Goal: Task Accomplishment & Management: Use online tool/utility

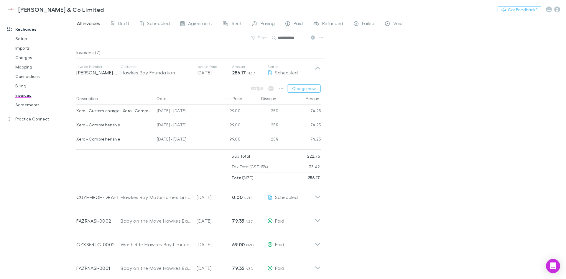
drag, startPoint x: 0, startPoint y: 0, endPoint x: 62, endPoint y: 13, distance: 63.6
click at [27, 27] on link "Recharges" at bounding box center [40, 28] width 78 height 9
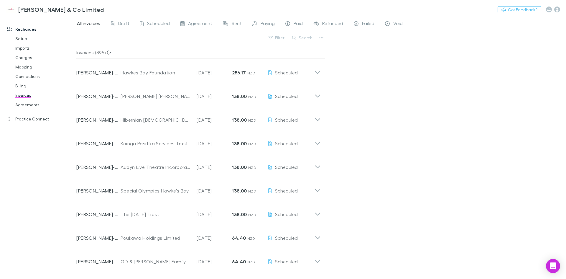
click at [320, 70] on icon at bounding box center [318, 70] width 6 height 12
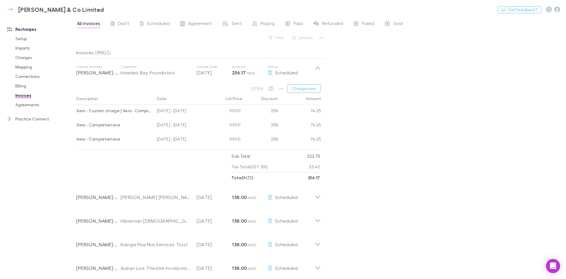
click at [307, 91] on button "Charge now" at bounding box center [304, 88] width 34 height 8
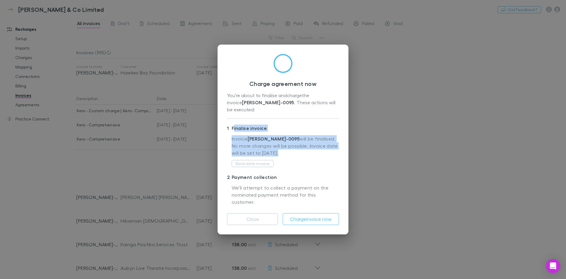
drag, startPoint x: 234, startPoint y: 129, endPoint x: 299, endPoint y: 150, distance: 68.6
click at [299, 150] on div "1 Finalise invoice Invoice [PERSON_NAME]-0095 will be finalised. No more change…" at bounding box center [283, 147] width 112 height 49
click at [299, 150] on p "Invoice [PERSON_NAME]-0095 will be finalised. No more changes will be possible.…" at bounding box center [285, 147] width 107 height 24
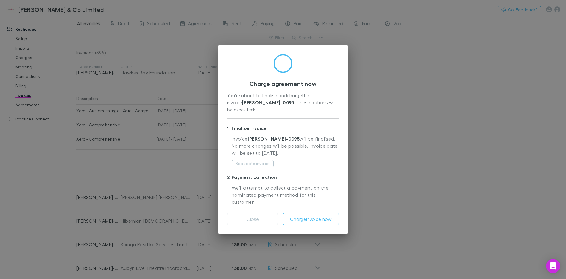
click at [308, 213] on button "Charge invoice now" at bounding box center [311, 219] width 56 height 12
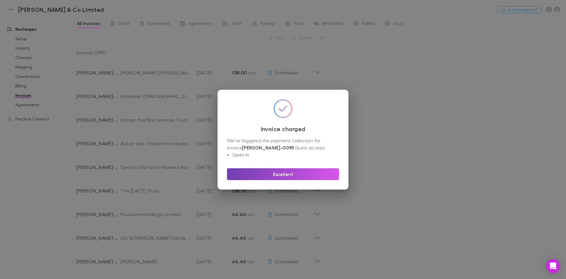
click at [291, 173] on button "Excellent" at bounding box center [283, 174] width 112 height 12
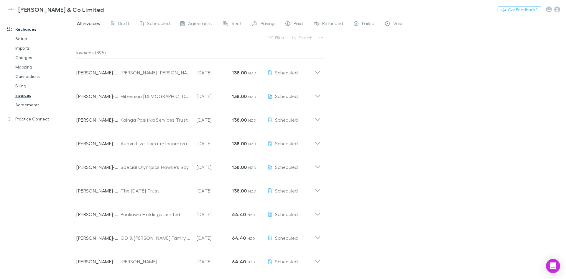
drag, startPoint x: 28, startPoint y: 99, endPoint x: 29, endPoint y: 105, distance: 5.9
click at [28, 99] on link "Invoices" at bounding box center [44, 95] width 70 height 9
click at [29, 102] on link "Agreements" at bounding box center [44, 104] width 70 height 9
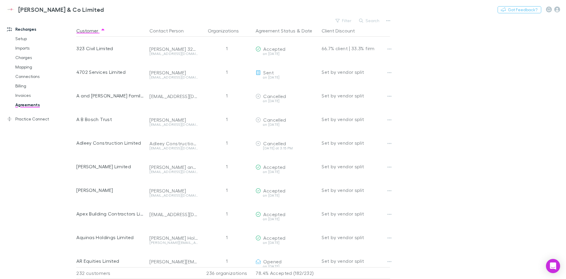
click at [23, 96] on link "Invoices" at bounding box center [44, 95] width 70 height 9
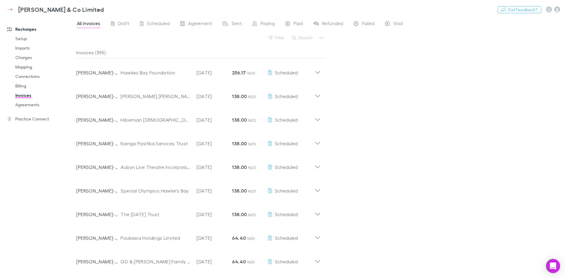
click at [319, 73] on icon at bounding box center [318, 70] width 6 height 12
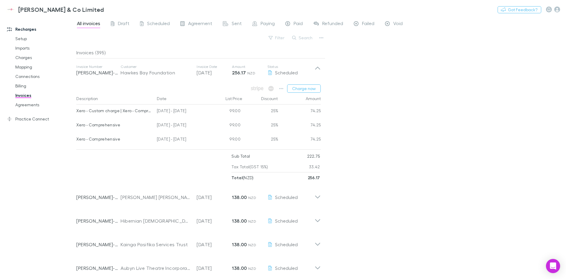
click at [344, 111] on div "All invoices Draft Scheduled Agreement Sent Paying Paid Refunded Failed Void Fi…" at bounding box center [321, 148] width 490 height 262
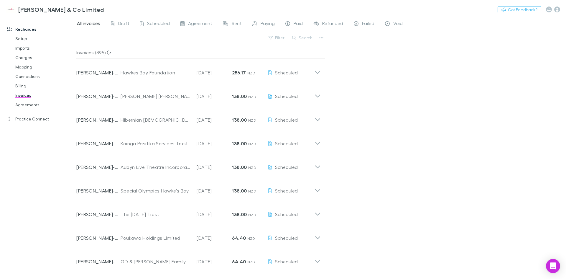
click at [315, 73] on icon at bounding box center [318, 70] width 6 height 12
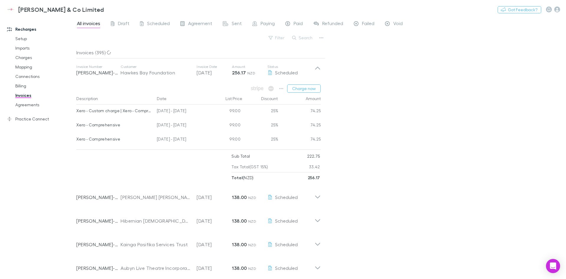
click at [302, 91] on button "Charge now" at bounding box center [304, 88] width 34 height 8
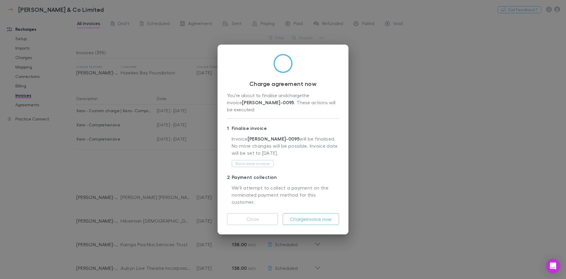
click at [263, 163] on button "Back-date invoice" at bounding box center [253, 163] width 42 height 7
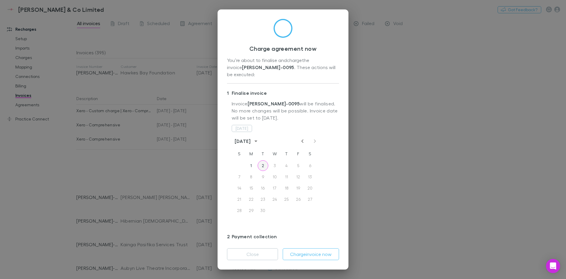
click at [260, 160] on button "2" at bounding box center [263, 165] width 11 height 11
click at [253, 160] on button "1" at bounding box center [251, 165] width 11 height 11
click at [284, 111] on p "Invoice RECH-0095 will be finalised. No more changes will be possible. Invoice …" at bounding box center [285, 112] width 107 height 24
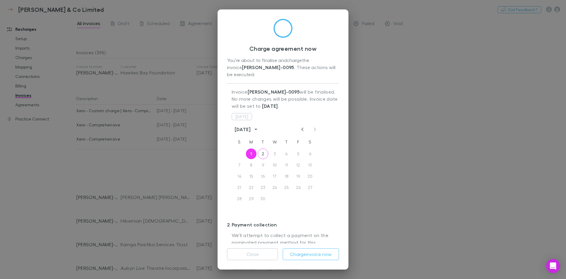
scroll to position [17, 0]
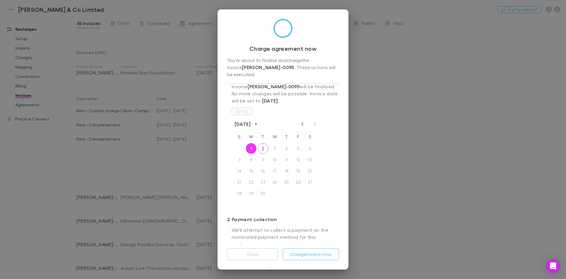
click at [317, 252] on button "Charge invoice now" at bounding box center [311, 254] width 56 height 12
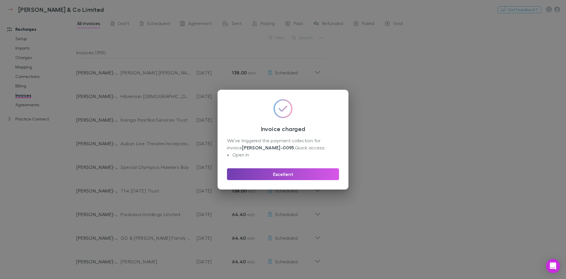
drag, startPoint x: 294, startPoint y: 173, endPoint x: 247, endPoint y: 158, distance: 49.3
click at [247, 158] on div "Invoice charged We’ve triggered the payment collection for invoice [PERSON_NAME…" at bounding box center [283, 140] width 131 height 100
drag, startPoint x: 235, startPoint y: 154, endPoint x: 232, endPoint y: 155, distance: 3.0
click at [232, 155] on li "Open in" at bounding box center [285, 154] width 107 height 7
click at [262, 158] on div "We’ve triggered the payment collection for invoice RECH-0095 . Quick access: Op…" at bounding box center [283, 148] width 112 height 22
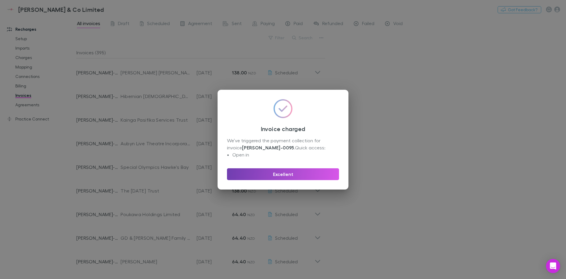
click at [273, 174] on button "Excellent" at bounding box center [283, 174] width 112 height 12
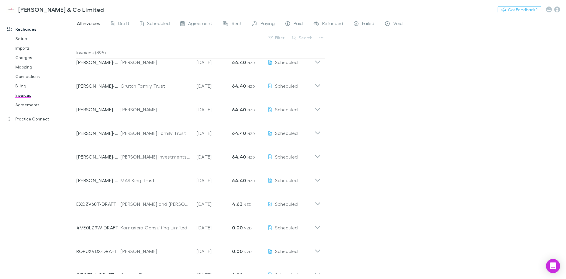
scroll to position [206, 0]
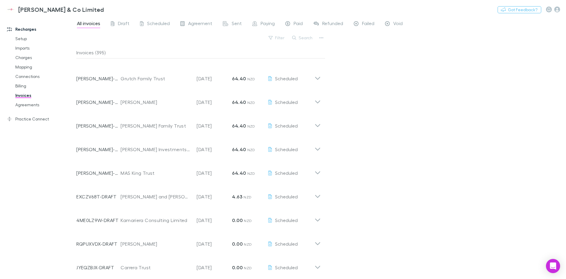
drag, startPoint x: 334, startPoint y: 185, endPoint x: 338, endPoint y: 93, distance: 92.1
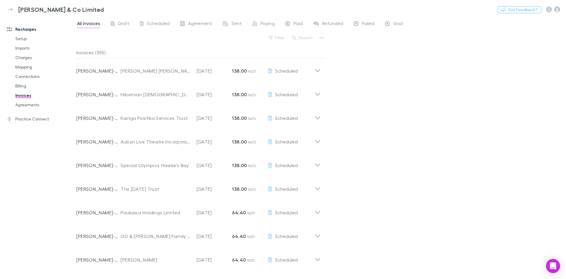
scroll to position [0, 0]
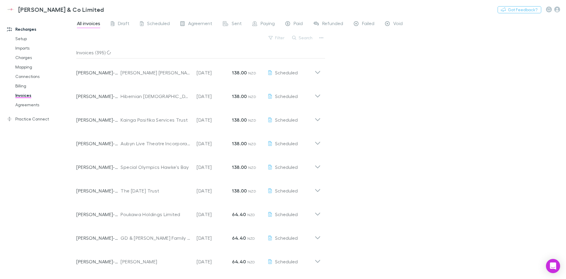
click at [265, 24] on span "Paying" at bounding box center [268, 24] width 14 height 8
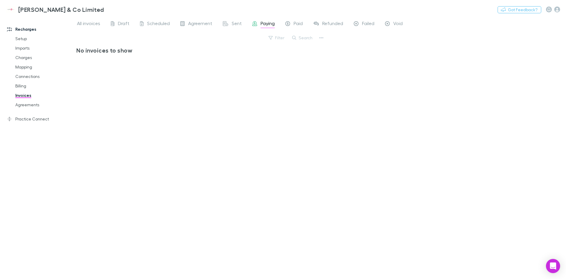
click at [246, 22] on div "All invoices Draft Scheduled Agreement Sent Paying Paid Refunded Failed Void" at bounding box center [242, 23] width 332 height 9
click at [280, 23] on div "All invoices Draft Scheduled Agreement Sent Paying Paid Refunded Failed Void" at bounding box center [242, 23] width 332 height 9
click at [291, 23] on div "Paid" at bounding box center [294, 24] width 17 height 8
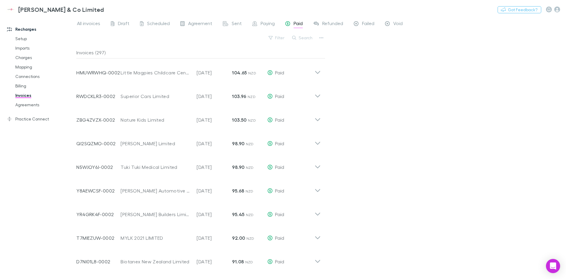
click at [230, 22] on div "Sent" at bounding box center [232, 24] width 19 height 8
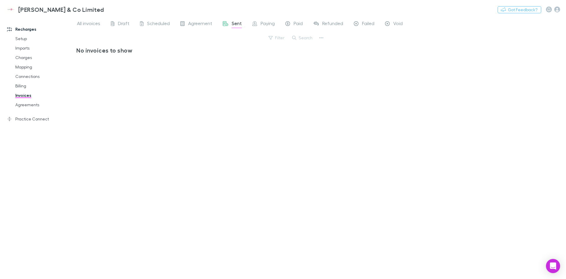
click at [85, 24] on span "All invoices" at bounding box center [88, 24] width 23 height 8
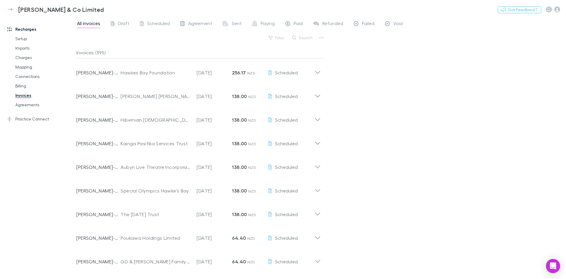
click at [318, 95] on icon at bounding box center [318, 94] width 6 height 12
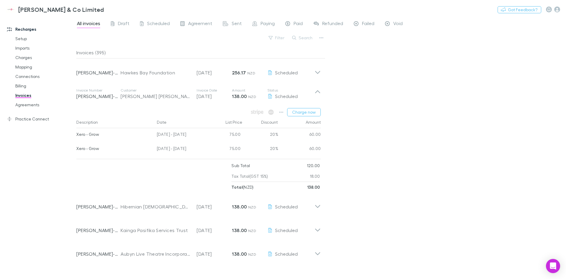
click at [318, 97] on icon at bounding box center [318, 94] width 6 height 12
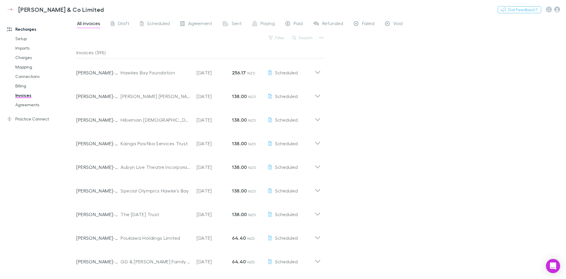
click at [315, 71] on icon at bounding box center [318, 70] width 6 height 12
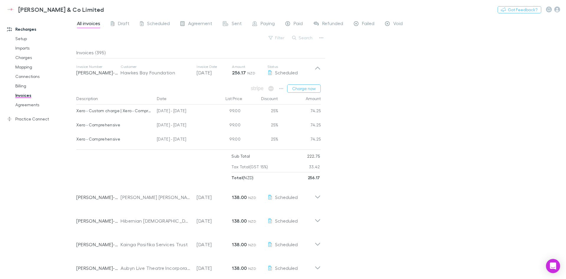
click at [556, 265] on icon "Open Intercom Messenger" at bounding box center [553, 265] width 6 height 7
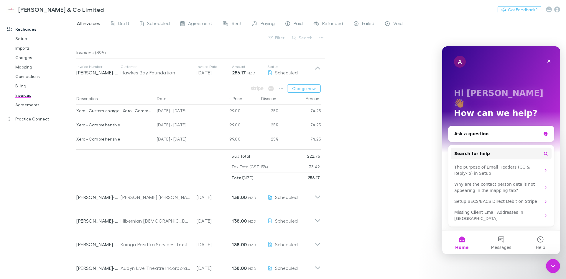
click at [516, 131] on div "Ask a question" at bounding box center [498, 134] width 87 height 6
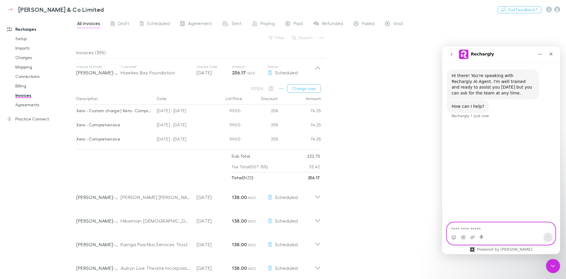
click at [483, 228] on textarea "Ask a question…" at bounding box center [501, 227] width 108 height 10
click at [474, 227] on textarea "Ask a question…" at bounding box center [501, 227] width 108 height 10
click at [546, 226] on textarea "**********" at bounding box center [501, 221] width 108 height 10
click at [455, 227] on textarea "**********" at bounding box center [501, 221] width 108 height 10
click at [547, 227] on textarea "**********" at bounding box center [501, 221] width 108 height 10
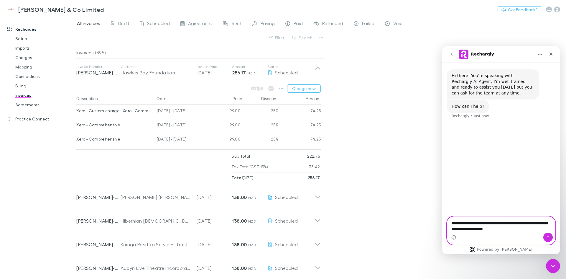
type textarea "**********"
click at [546, 238] on icon "Send a message…" at bounding box center [548, 237] width 5 height 5
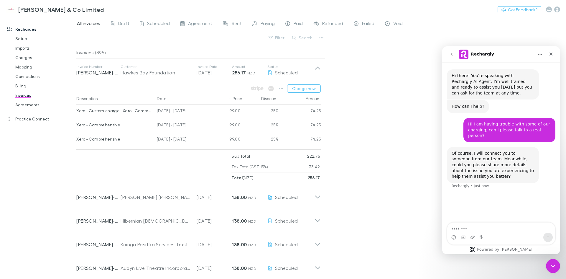
click at [476, 227] on textarea "Message…" at bounding box center [501, 227] width 108 height 10
click at [473, 236] on icon "Upload attachment" at bounding box center [473, 236] width 4 height 3
click at [487, 229] on textarea "Message…" at bounding box center [501, 227] width 108 height 10
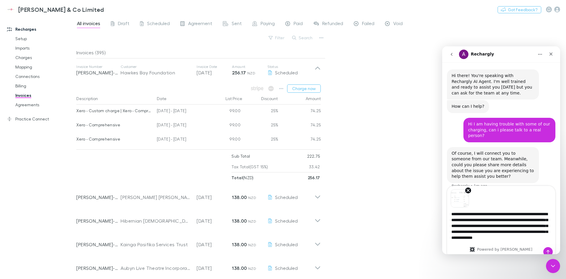
type textarea "**********"
click at [549, 251] on icon "Send a message…" at bounding box center [548, 252] width 3 height 4
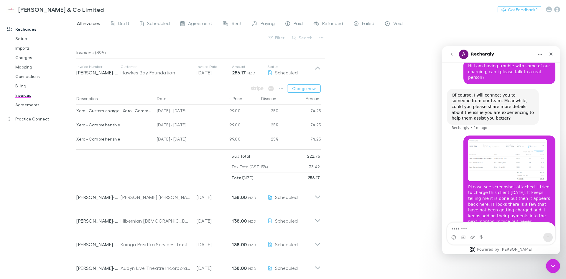
scroll to position [59, 0]
click at [487, 229] on textarea "Message…" at bounding box center [501, 227] width 108 height 10
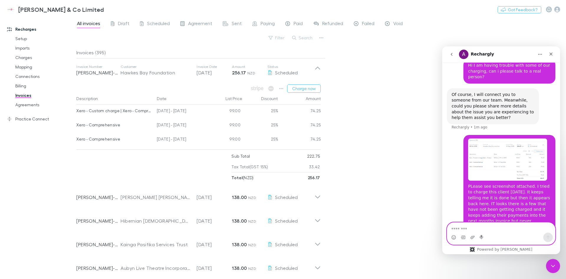
click at [473, 238] on icon "Upload attachment" at bounding box center [472, 237] width 5 height 5
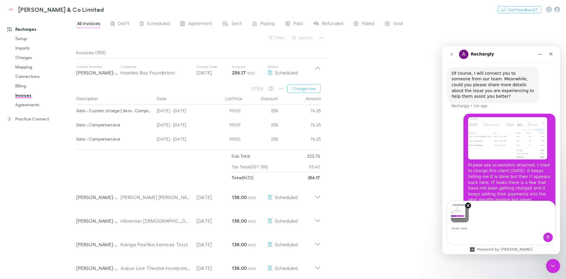
scroll to position [80, 0]
click at [471, 227] on textarea "Message…" at bounding box center [501, 227] width 108 height 10
type textarea "**********"
click at [547, 237] on icon "Send a message…" at bounding box center [548, 237] width 5 height 5
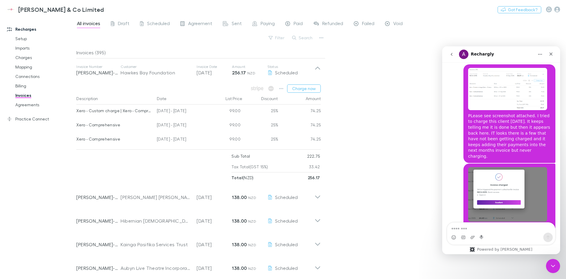
scroll to position [130, 0]
click at [481, 229] on textarea "Message…" at bounding box center [501, 227] width 108 height 10
click at [477, 228] on textarea "Message…" at bounding box center [501, 227] width 108 height 10
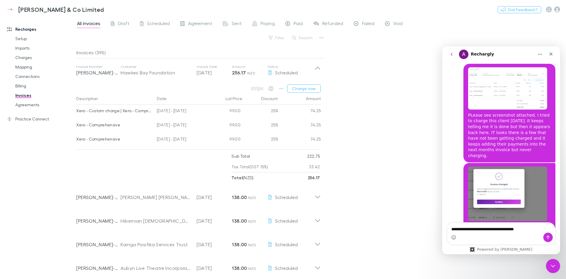
drag, startPoint x: 526, startPoint y: 231, endPoint x: 534, endPoint y: 229, distance: 8.4
click at [526, 231] on textarea "**********" at bounding box center [501, 227] width 108 height 10
click at [535, 229] on textarea "**********" at bounding box center [501, 227] width 108 height 10
drag, startPoint x: 538, startPoint y: 229, endPoint x: 561, endPoint y: 227, distance: 22.8
click at [560, 227] on html "**********" at bounding box center [501, 150] width 118 height 208
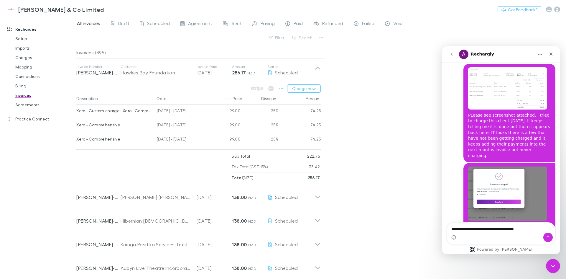
drag, startPoint x: 455, startPoint y: 228, endPoint x: 537, endPoint y: 228, distance: 81.7
click at [537, 228] on textarea "**********" at bounding box center [501, 227] width 108 height 10
click at [536, 228] on textarea "**********" at bounding box center [501, 227] width 108 height 10
click at [534, 228] on textarea "**********" at bounding box center [501, 227] width 108 height 10
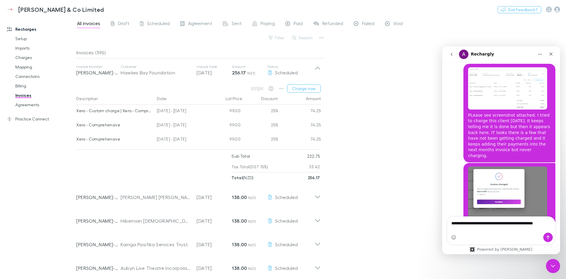
scroll to position [136, 0]
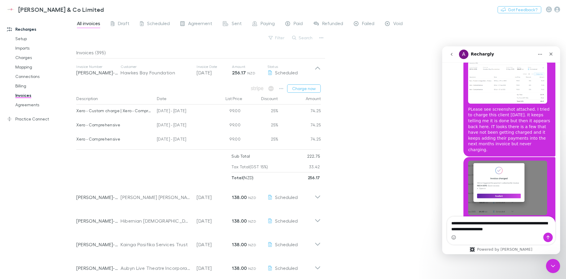
type textarea "**********"
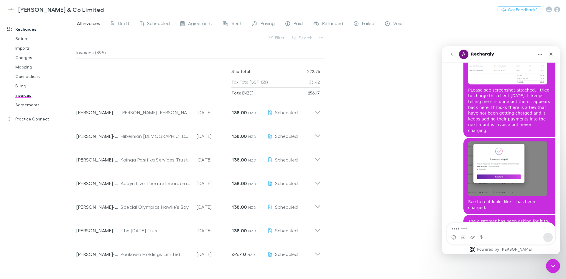
scroll to position [88, 0]
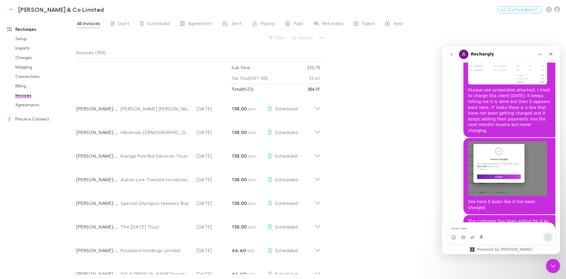
click at [317, 155] on icon at bounding box center [318, 153] width 6 height 12
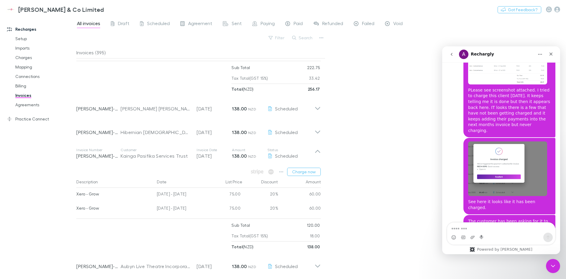
click at [317, 155] on icon at bounding box center [318, 153] width 6 height 12
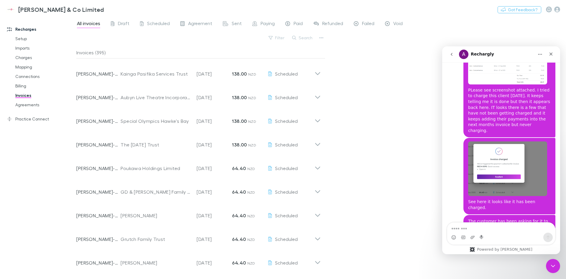
scroll to position [177, 0]
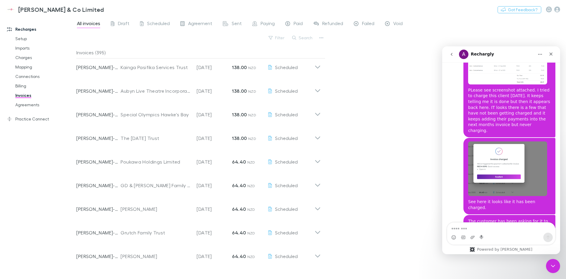
click at [315, 186] on icon at bounding box center [318, 183] width 6 height 12
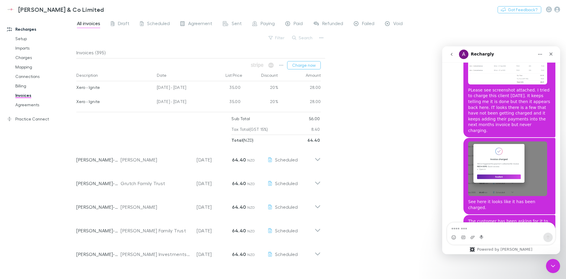
scroll to position [324, 0]
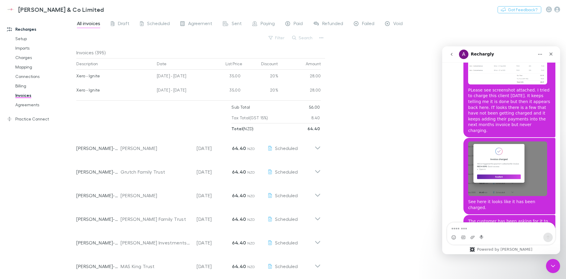
click at [318, 147] on icon at bounding box center [318, 146] width 6 height 12
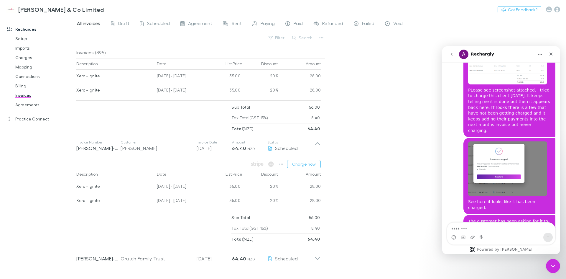
click at [318, 147] on icon at bounding box center [318, 146] width 6 height 12
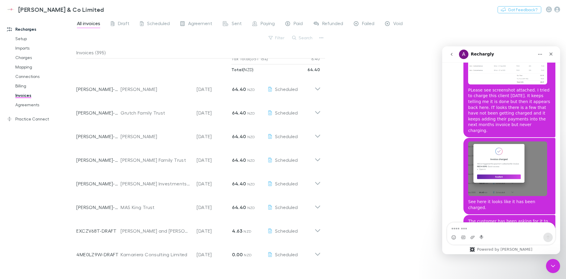
scroll to position [413, 0]
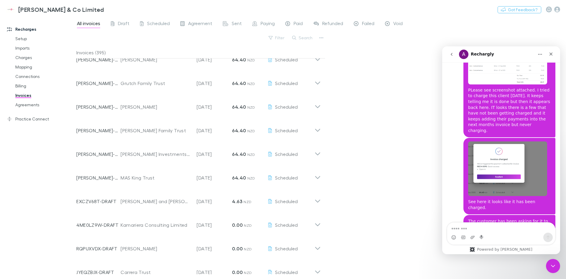
click at [315, 176] on icon at bounding box center [318, 175] width 6 height 12
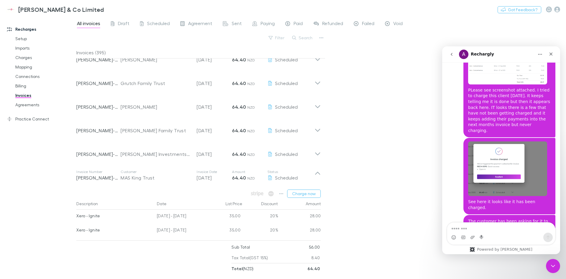
click at [316, 176] on icon at bounding box center [318, 175] width 6 height 12
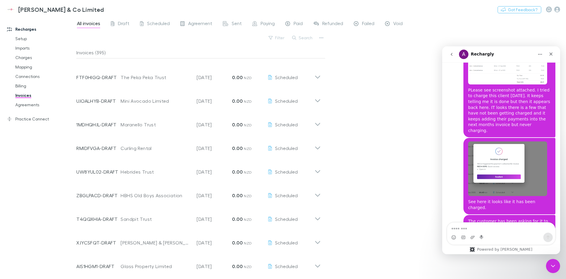
scroll to position [689, 0]
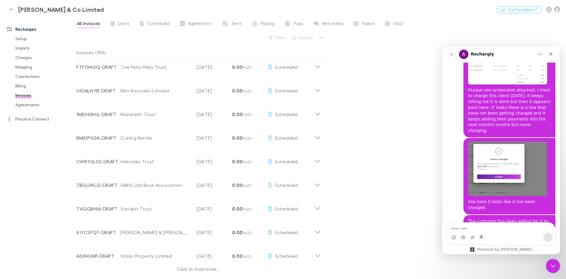
click at [320, 162] on icon at bounding box center [318, 159] width 6 height 12
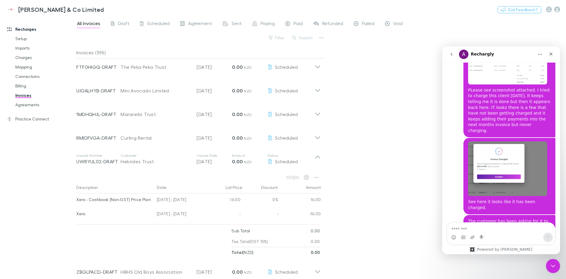
click at [320, 162] on icon at bounding box center [318, 159] width 6 height 12
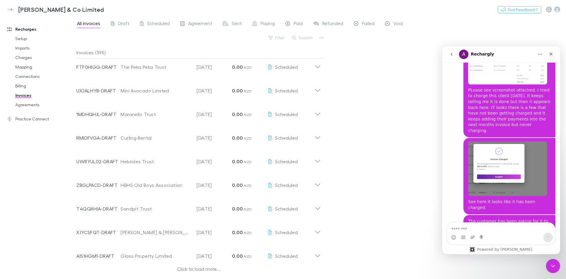
click at [320, 162] on icon at bounding box center [318, 159] width 6 height 12
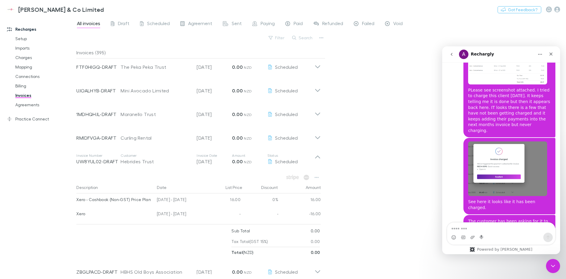
click at [320, 162] on icon at bounding box center [318, 159] width 6 height 12
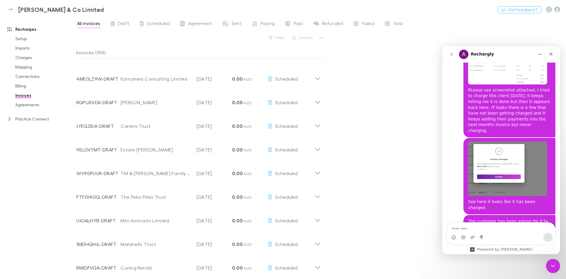
scroll to position [541, 0]
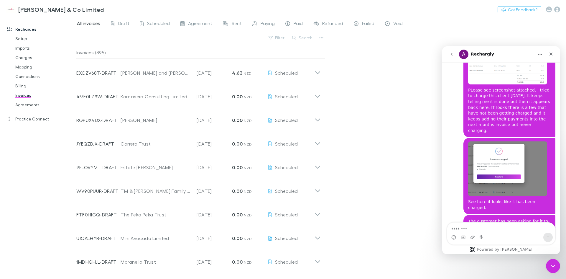
click at [317, 122] on icon at bounding box center [318, 118] width 6 height 12
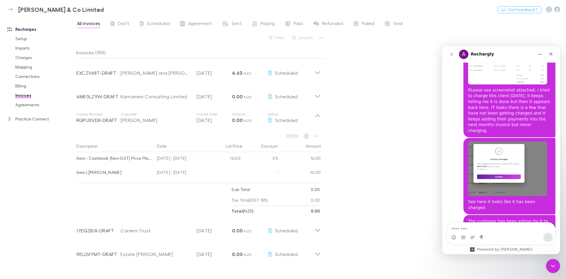
click at [317, 120] on icon at bounding box center [318, 118] width 6 height 12
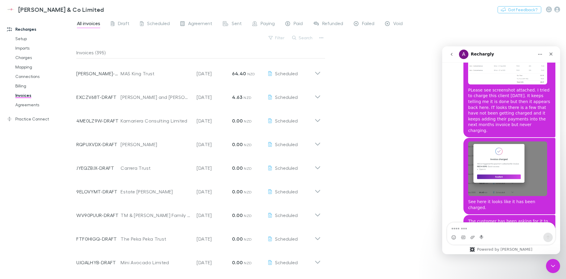
scroll to position [453, 0]
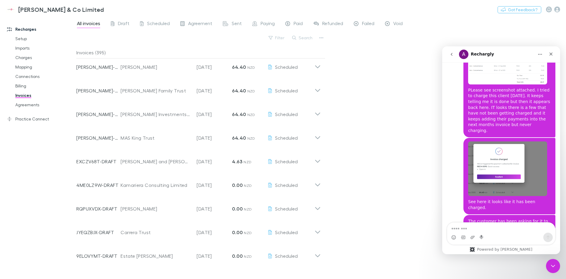
click at [319, 140] on icon at bounding box center [318, 135] width 6 height 12
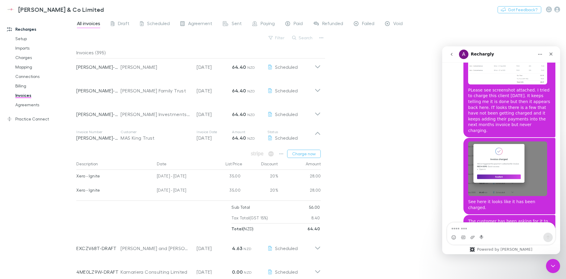
click at [319, 140] on icon at bounding box center [318, 135] width 6 height 12
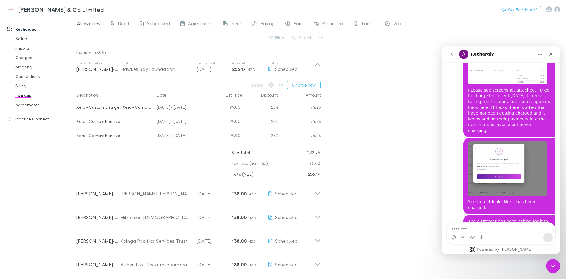
scroll to position [0, 0]
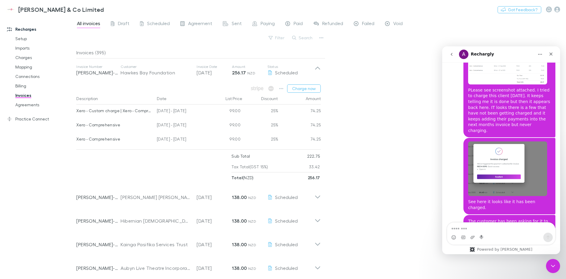
click at [515, 231] on textarea "Message…" at bounding box center [501, 227] width 108 height 10
click at [485, 230] on textarea "Message…" at bounding box center [501, 227] width 108 height 10
click at [481, 225] on textarea "Message…" at bounding box center [501, 227] width 108 height 10
click at [480, 224] on textarea "Message…" at bounding box center [501, 227] width 108 height 10
click at [496, 230] on textarea "Message…" at bounding box center [501, 227] width 108 height 10
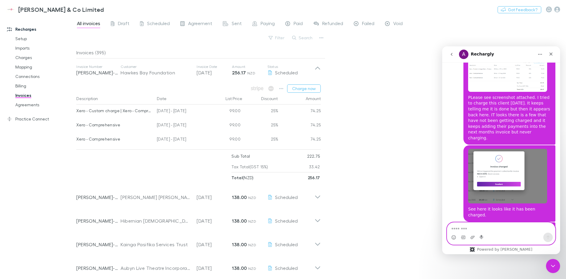
scroll to position [155, 0]
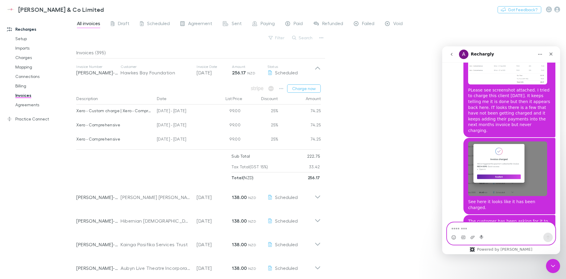
click at [485, 229] on textarea "Message…" at bounding box center [501, 227] width 108 height 10
click at [282, 88] on icon "button" at bounding box center [282, 88] width 4 height 1
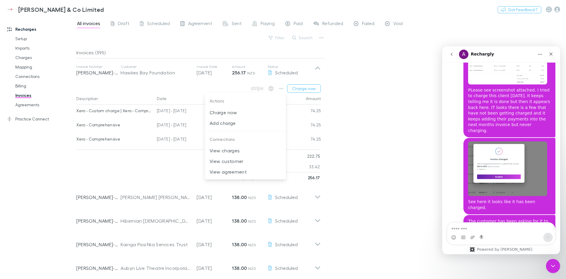
click at [234, 150] on p "View charges" at bounding box center [246, 150] width 72 height 7
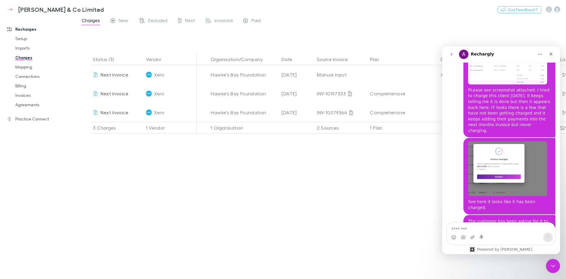
click at [539, 53] on icon "Home" at bounding box center [540, 54] width 5 height 5
click at [516, 70] on div "Expand window" at bounding box center [525, 69] width 42 height 6
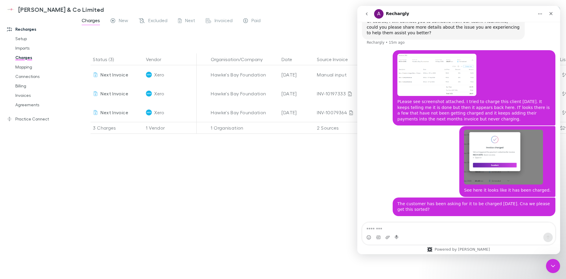
scroll to position [68, 0]
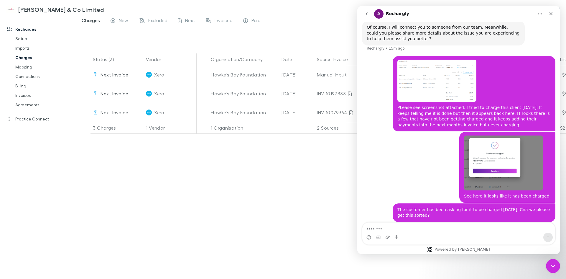
click at [537, 14] on button "Home" at bounding box center [540, 13] width 11 height 11
click at [528, 32] on div "Collapse window" at bounding box center [521, 29] width 58 height 12
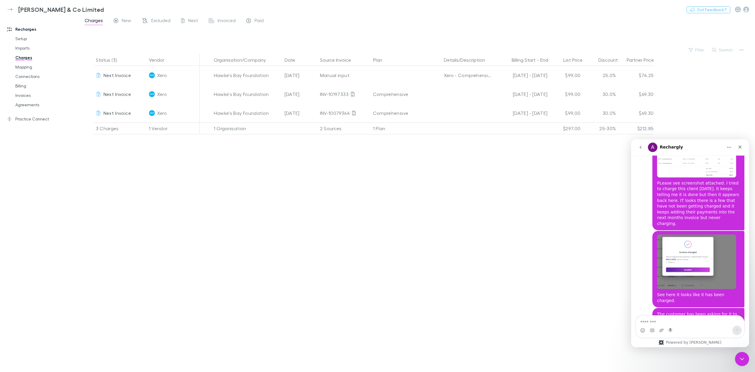
scroll to position [155, 0]
click at [353, 94] on icon at bounding box center [353, 94] width 4 height 5
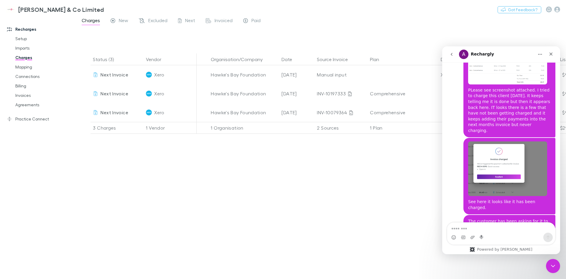
click at [258, 163] on div "Status (3) Vendor Organisation/Company Date Source Invoice Plan Details/Descrip…" at bounding box center [321, 165] width 490 height 225
click at [30, 58] on link "Charges" at bounding box center [44, 57] width 70 height 9
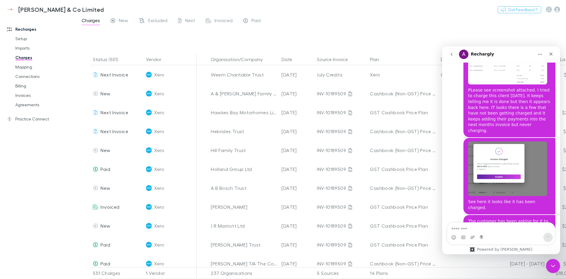
click at [32, 106] on link "Agreements" at bounding box center [44, 104] width 70 height 9
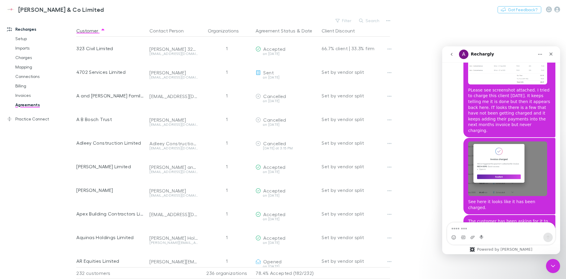
click at [24, 96] on link "Invoices" at bounding box center [44, 95] width 70 height 9
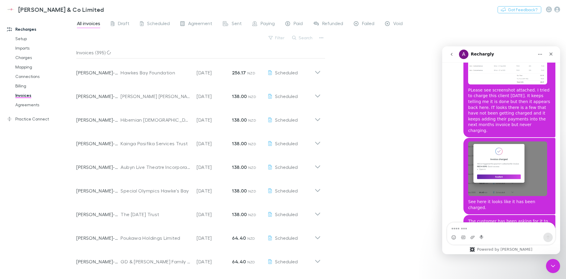
click at [316, 71] on icon at bounding box center [318, 70] width 6 height 12
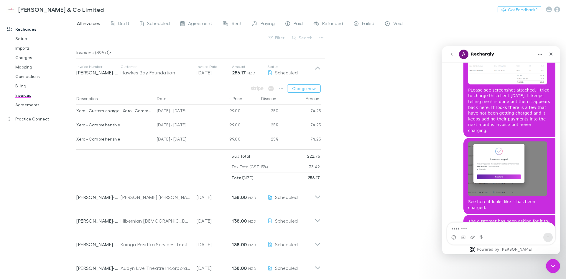
click at [283, 90] on icon "button" at bounding box center [281, 88] width 4 height 5
click at [248, 172] on p "View agreement" at bounding box center [246, 171] width 72 height 7
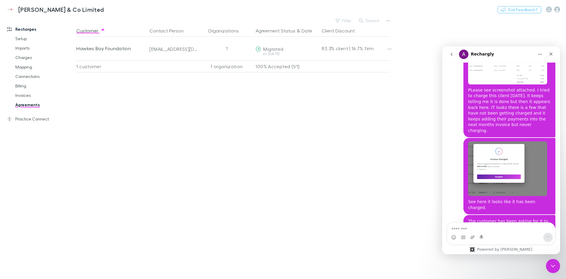
click at [388, 47] on icon "button" at bounding box center [390, 49] width 4 height 5
click at [352, 82] on p "Open contact in Xero" at bounding box center [353, 81] width 72 height 7
click at [391, 50] on icon "button" at bounding box center [390, 49] width 4 height 5
click at [368, 84] on p "Open contact in Xero" at bounding box center [353, 81] width 72 height 7
